Goal: Find specific page/section: Find specific page/section

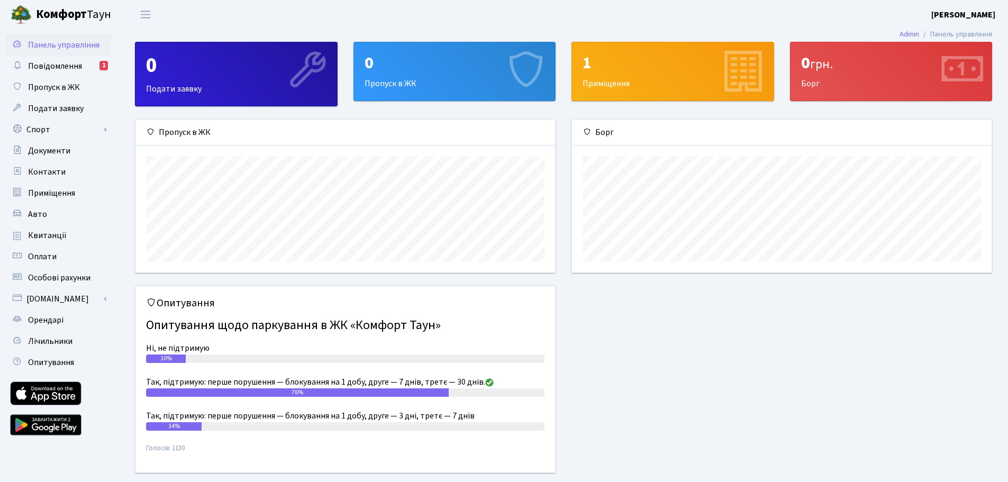
scroll to position [153, 420]
click at [35, 66] on span "Повідомлення" at bounding box center [55, 66] width 54 height 12
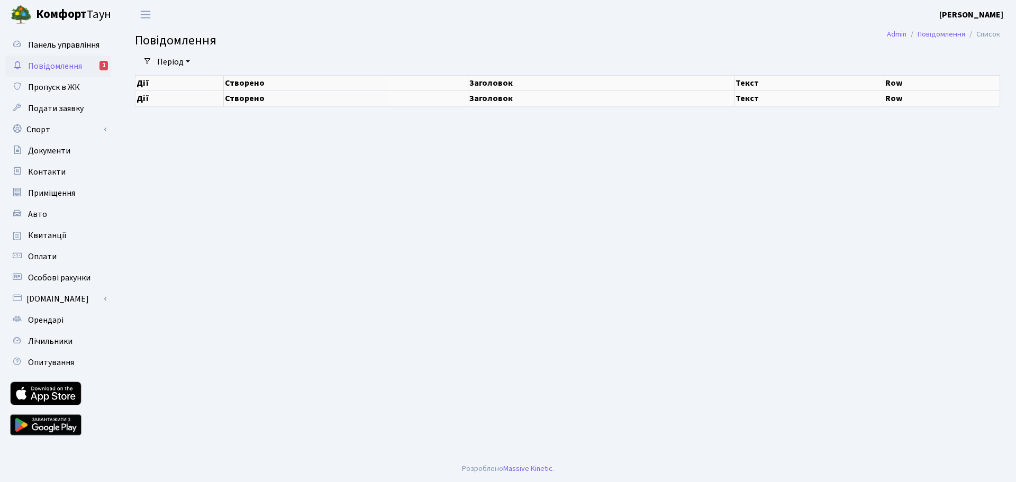
select select "25"
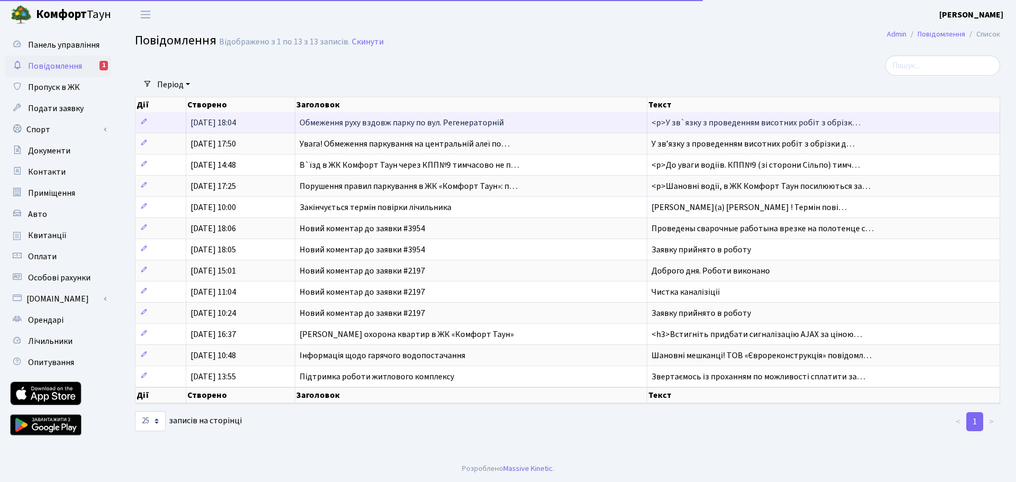
click at [318, 125] on span "Обмеження руху вздовж парку по вул. Регенераторній" at bounding box center [402, 123] width 204 height 12
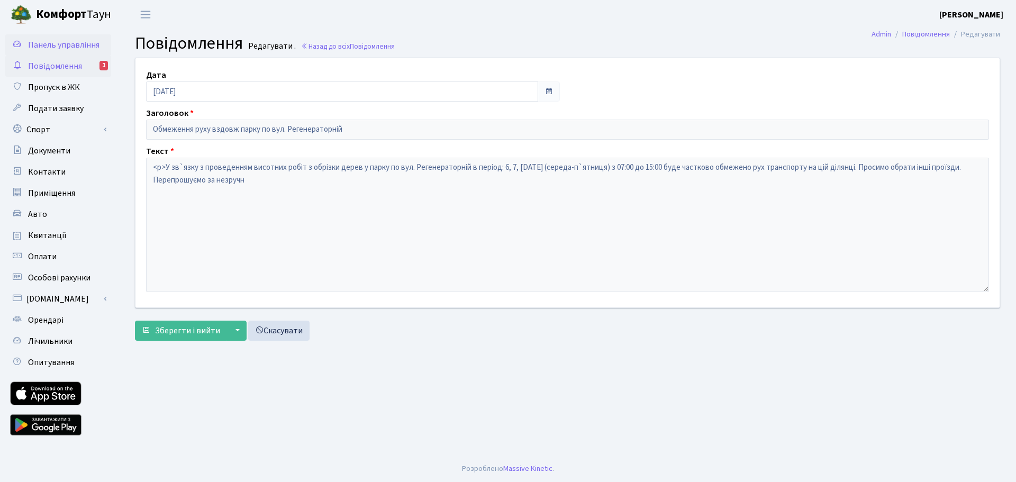
click at [46, 46] on span "Панель управління" at bounding box center [63, 45] width 71 height 12
